Goal: Task Accomplishment & Management: Manage account settings

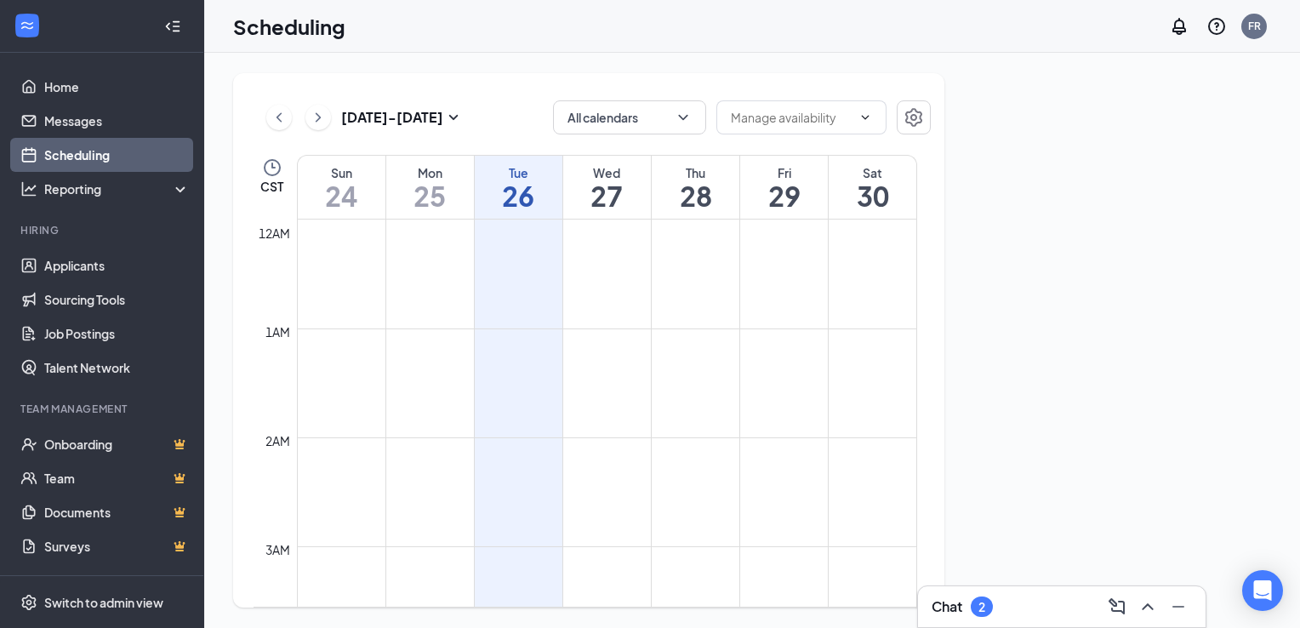
scroll to position [836, 0]
click at [939, 612] on h3 "Chat" at bounding box center [947, 606] width 31 height 19
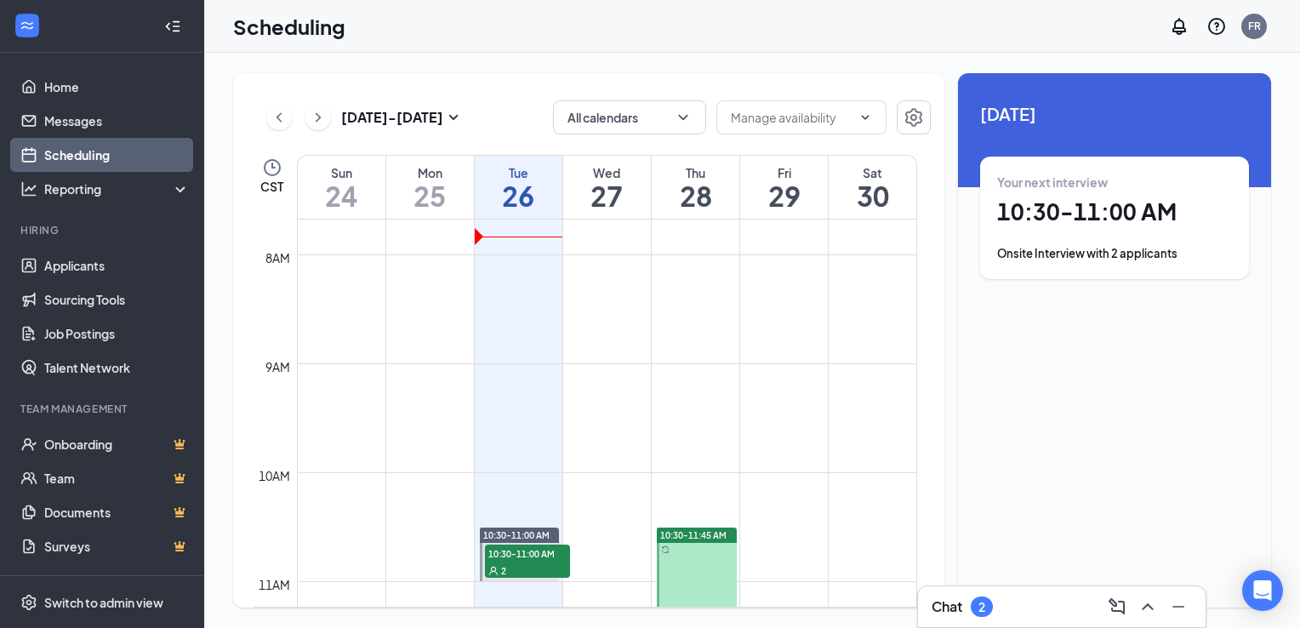
click at [985, 607] on div "2" at bounding box center [981, 607] width 7 height 14
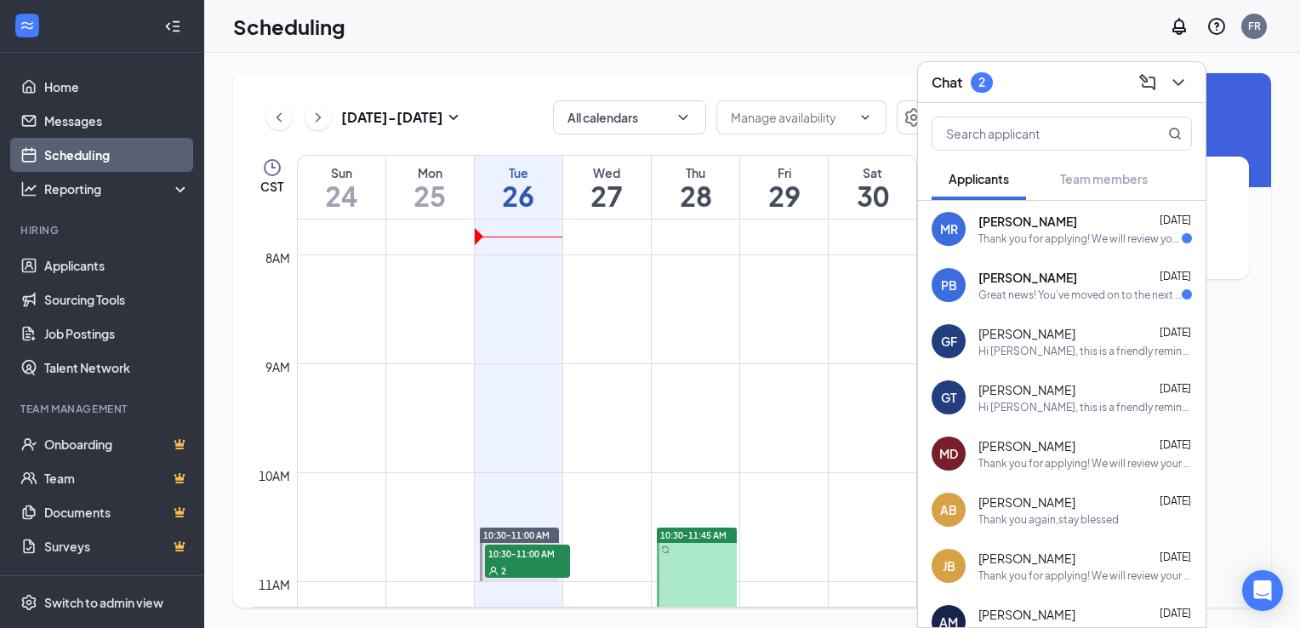
click at [996, 273] on span "[PERSON_NAME]" at bounding box center [1027, 277] width 99 height 17
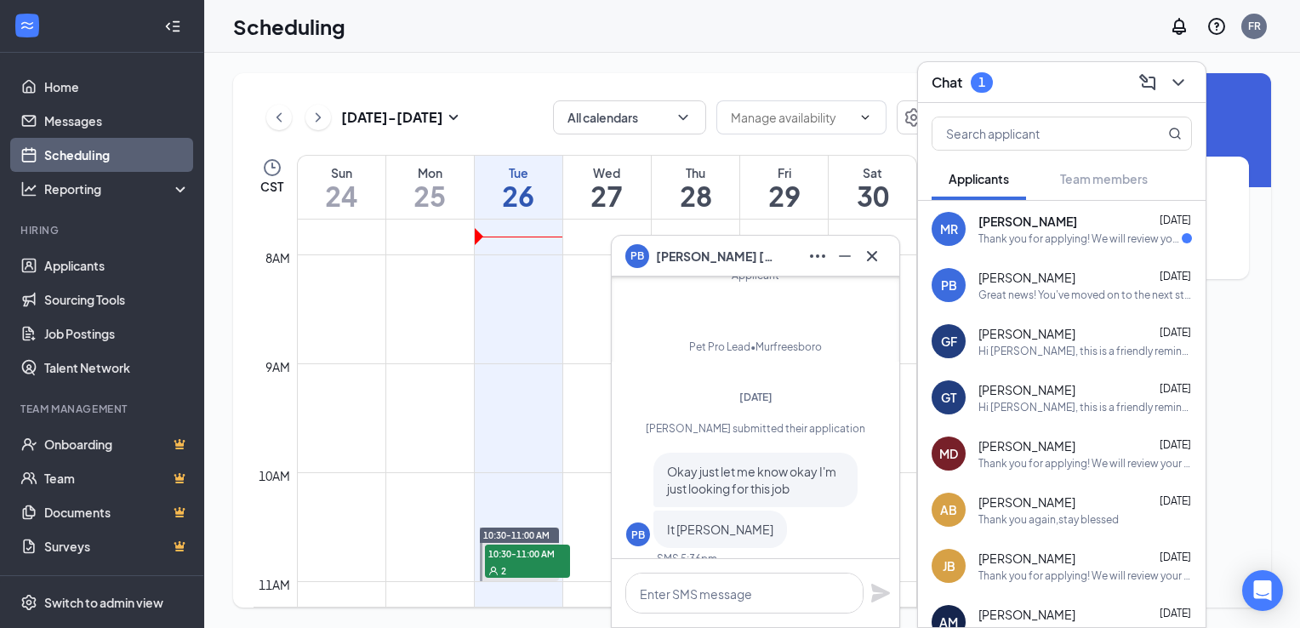
scroll to position [-170, 0]
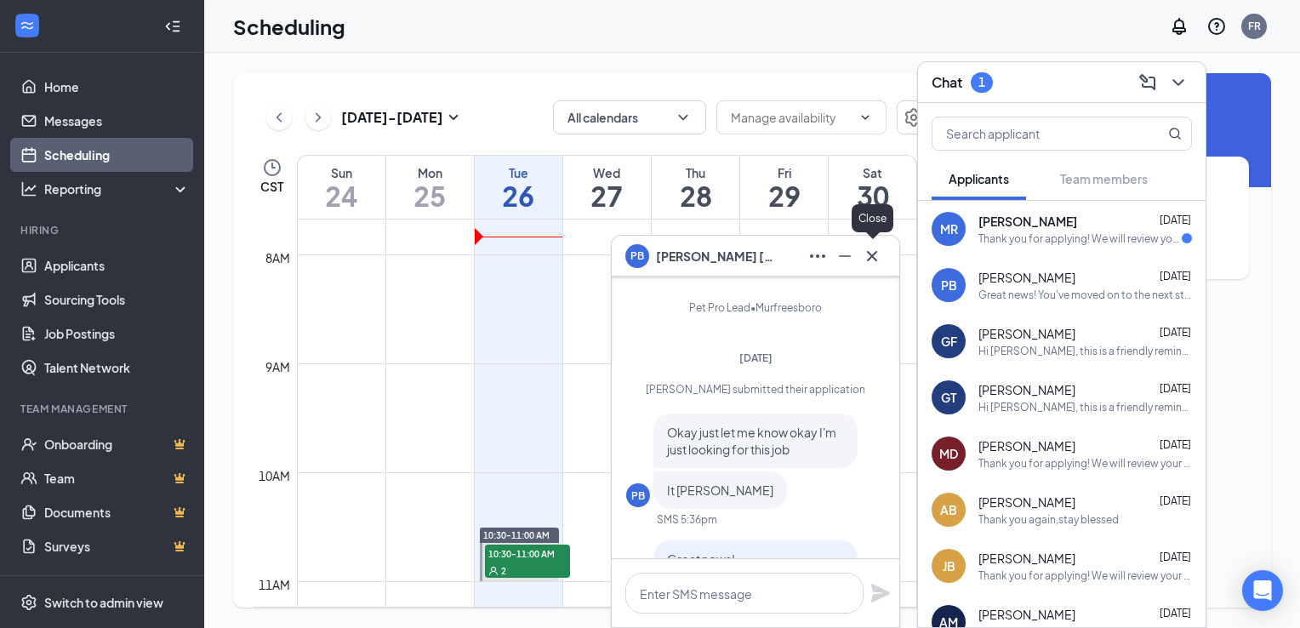
click at [872, 263] on icon "Cross" at bounding box center [872, 256] width 20 height 20
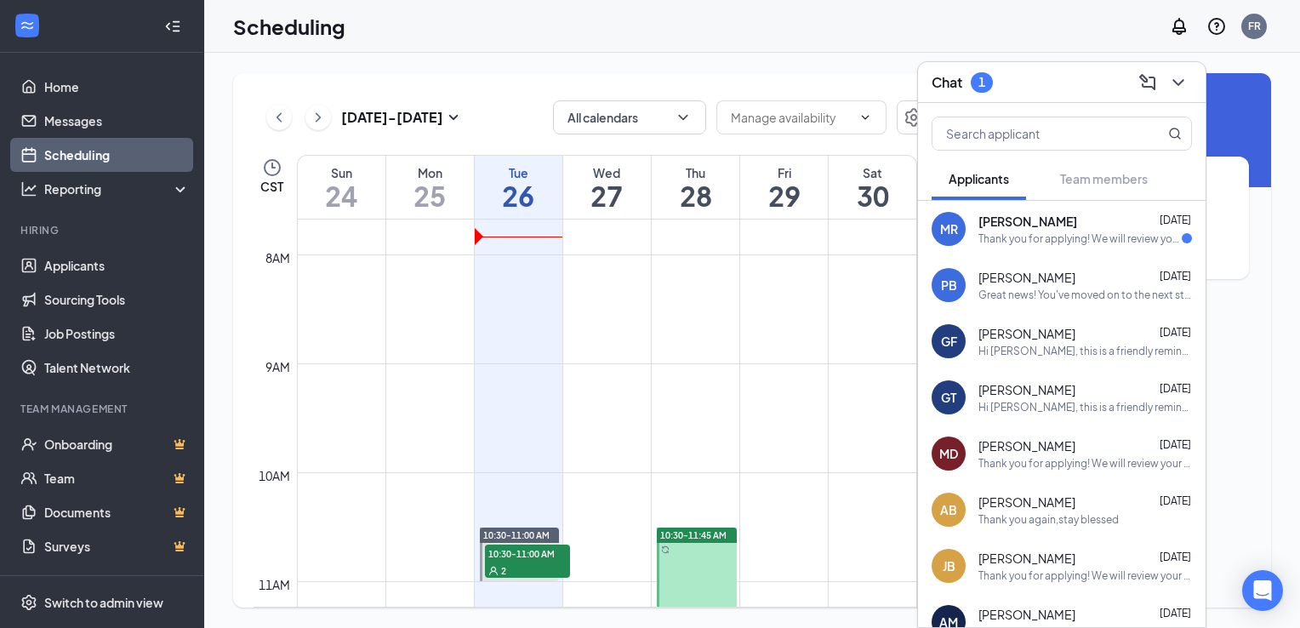
click at [1025, 234] on div "Thank you for applying! We will review your application and reach out if you ar…" at bounding box center [1079, 238] width 203 height 14
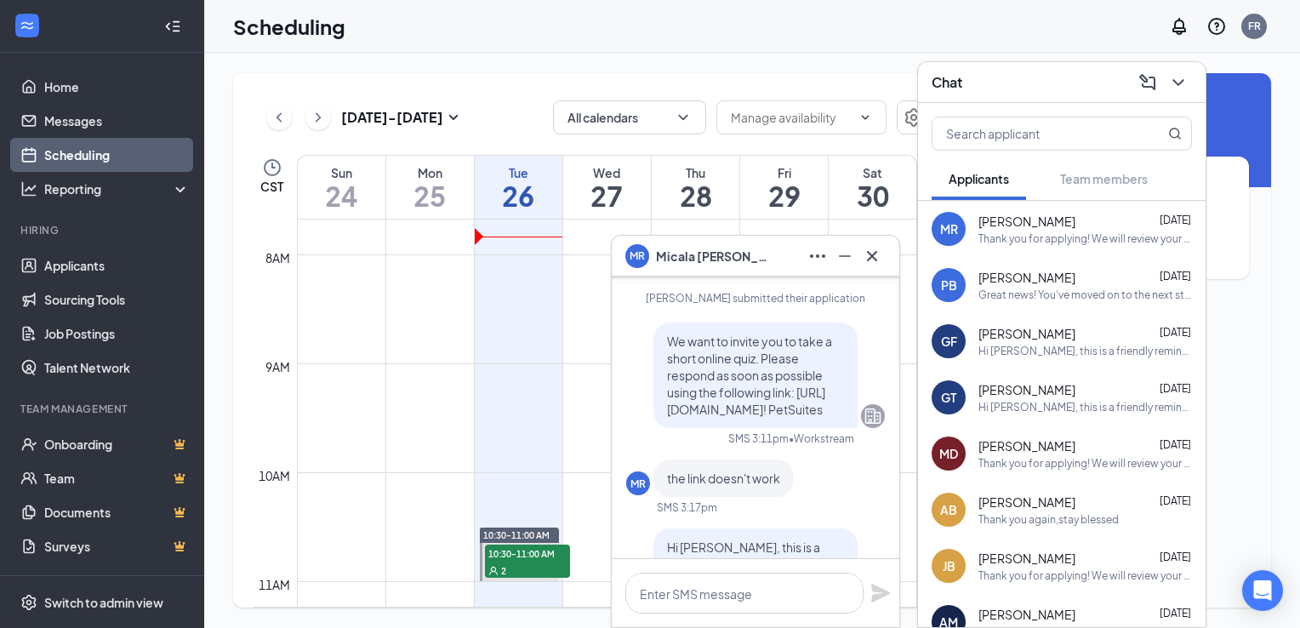
scroll to position [-510, 0]
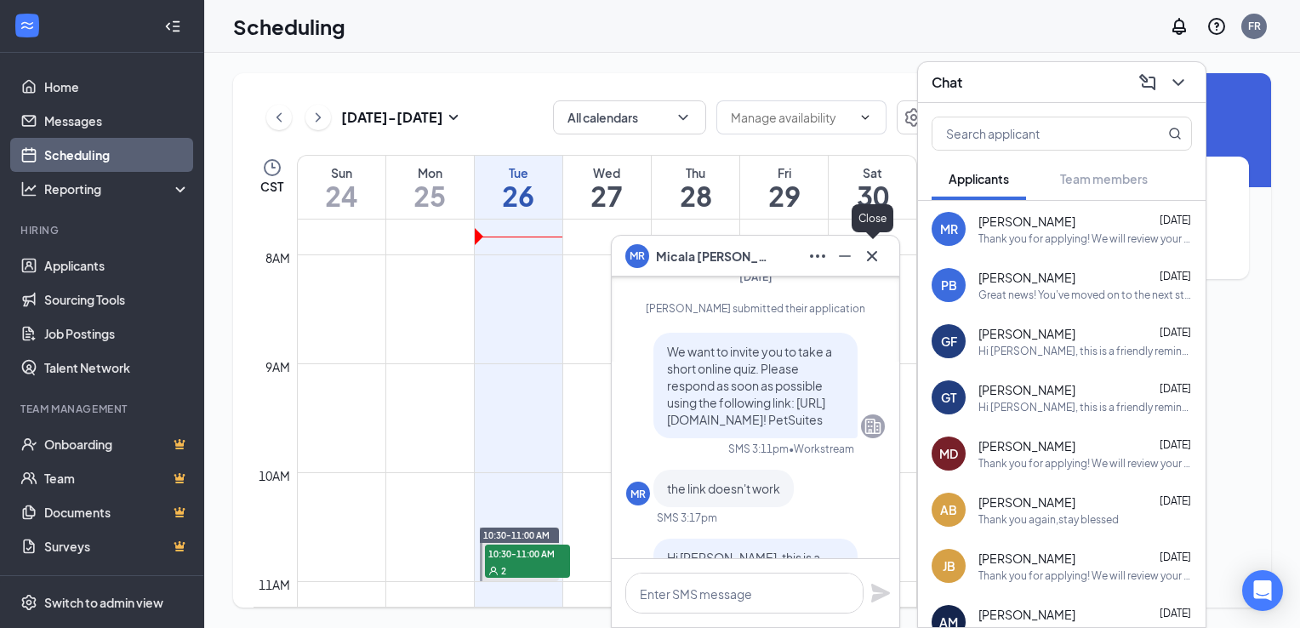
click at [875, 257] on icon "Cross" at bounding box center [872, 256] width 20 height 20
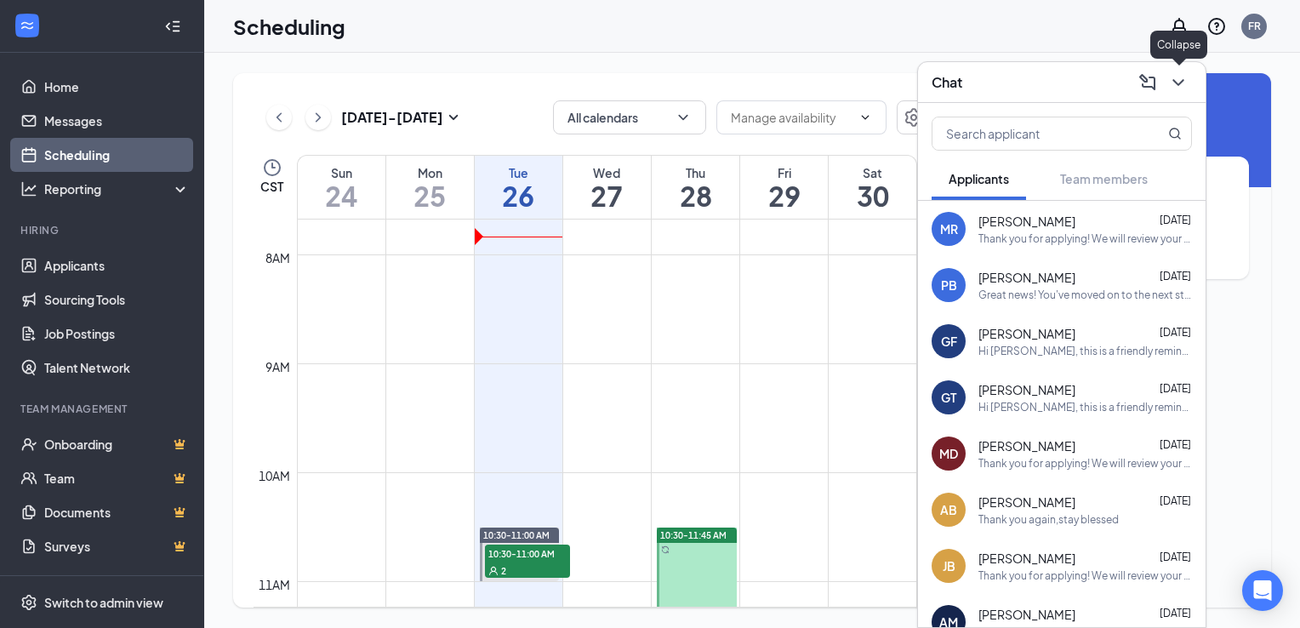
click at [1183, 78] on icon "ChevronDown" at bounding box center [1178, 82] width 20 height 20
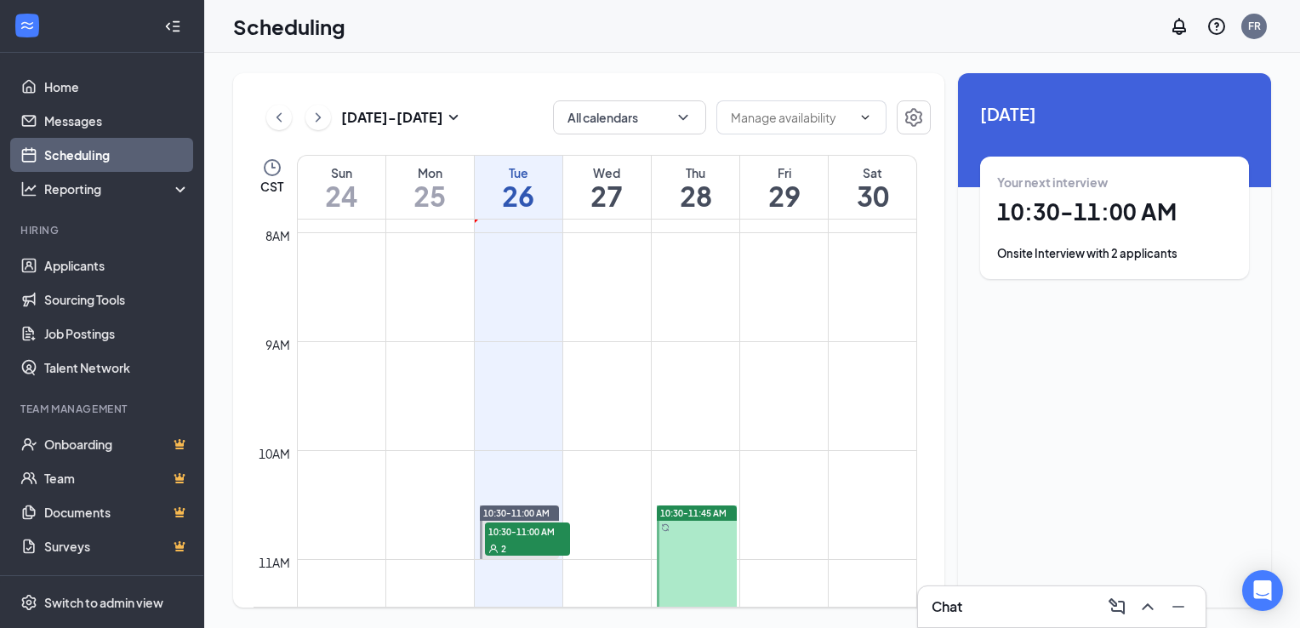
scroll to position [921, 0]
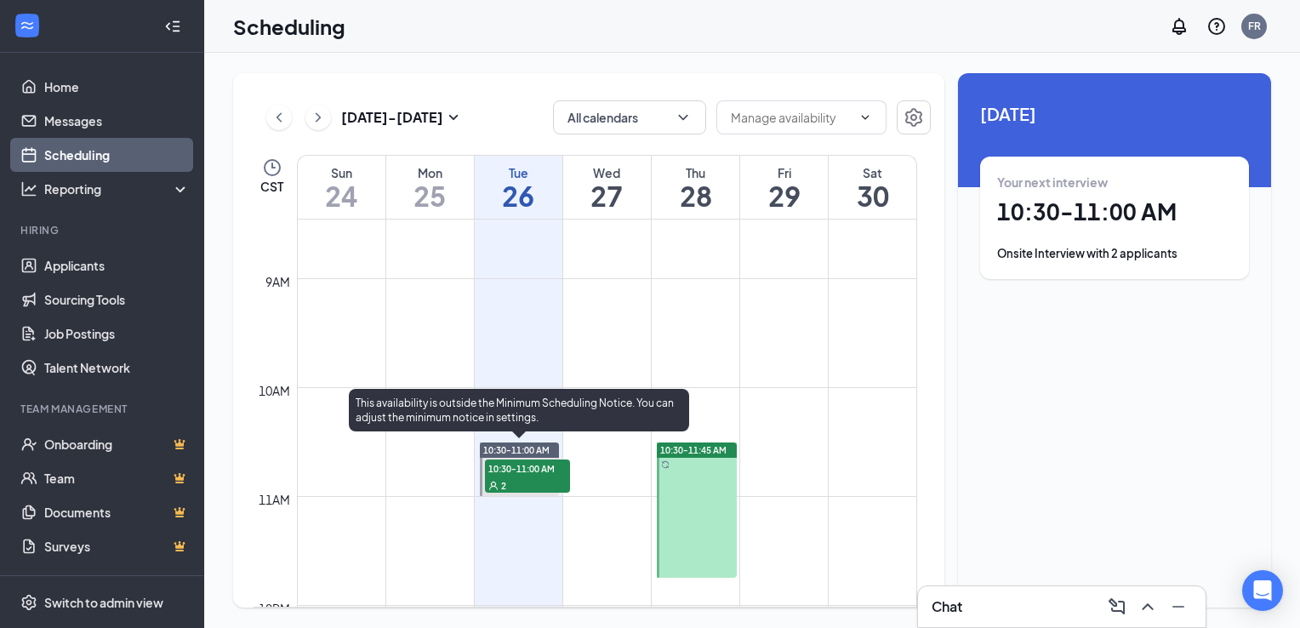
click at [526, 478] on div "2" at bounding box center [527, 484] width 85 height 17
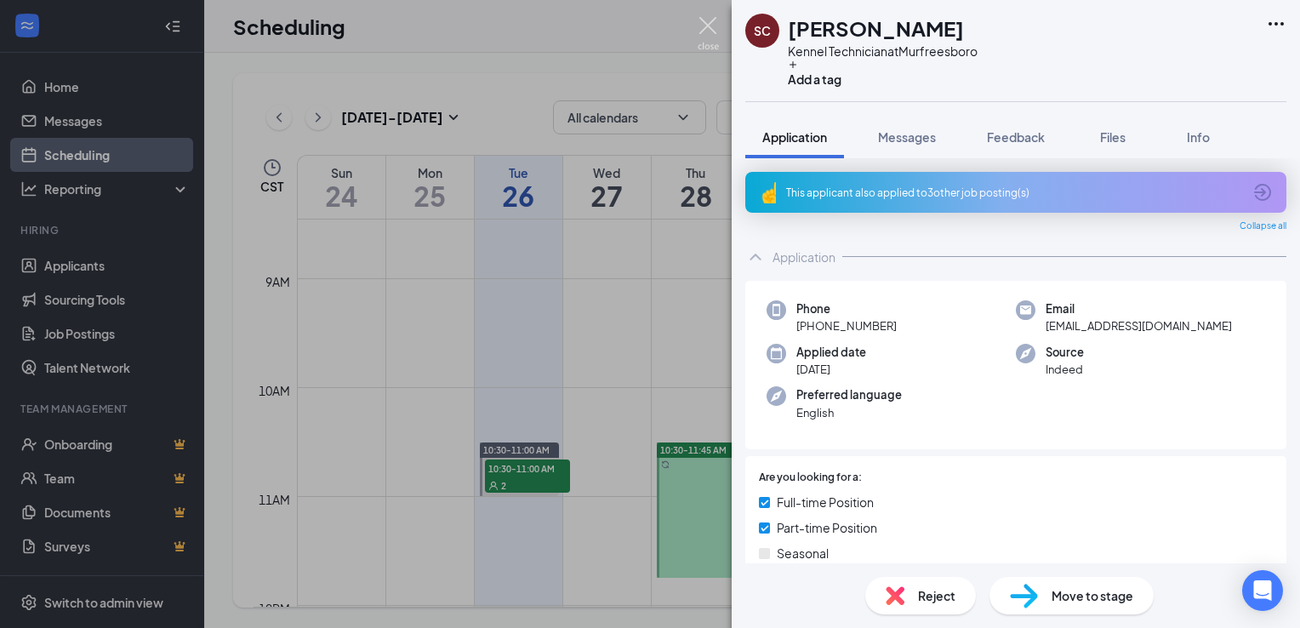
click at [706, 31] on img at bounding box center [708, 33] width 21 height 33
